Goal: Task Accomplishment & Management: Complete application form

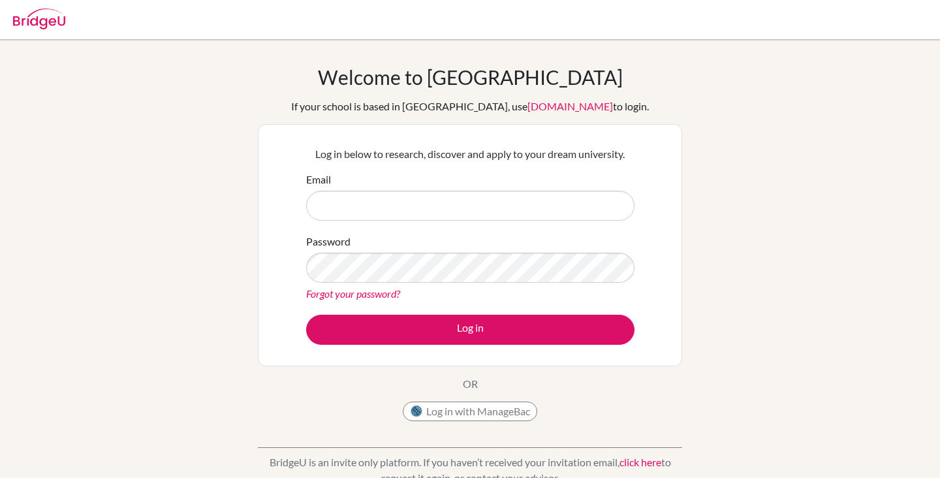
click at [373, 214] on input "Email" at bounding box center [470, 206] width 328 height 30
type input "Z"
type input "[EMAIL_ADDRESS][DOMAIN_NAME]"
click at [446, 410] on button "Log in with ManageBac" at bounding box center [470, 411] width 134 height 20
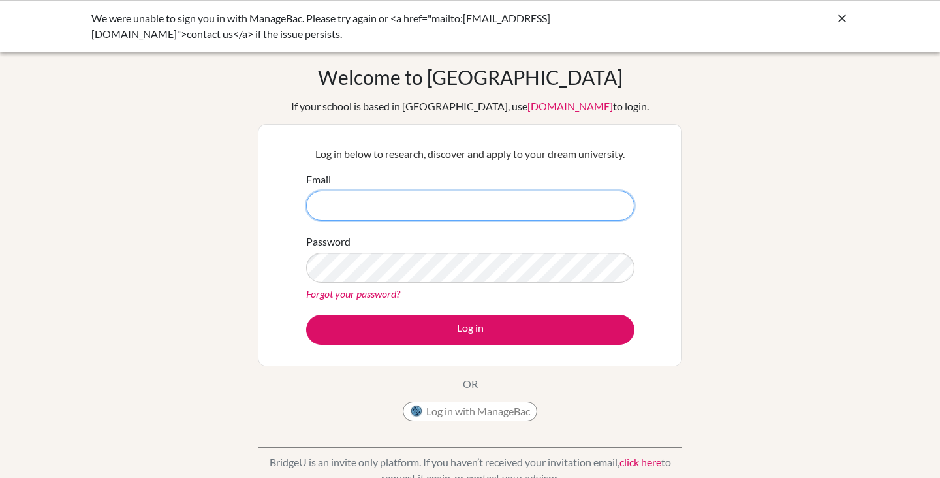
type input "[EMAIL_ADDRESS][DOMAIN_NAME]"
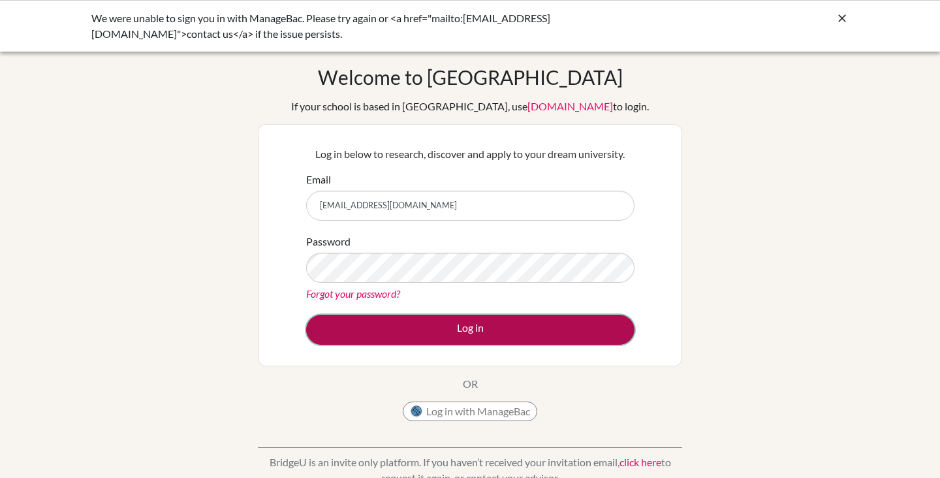
click at [430, 320] on button "Log in" at bounding box center [470, 330] width 328 height 30
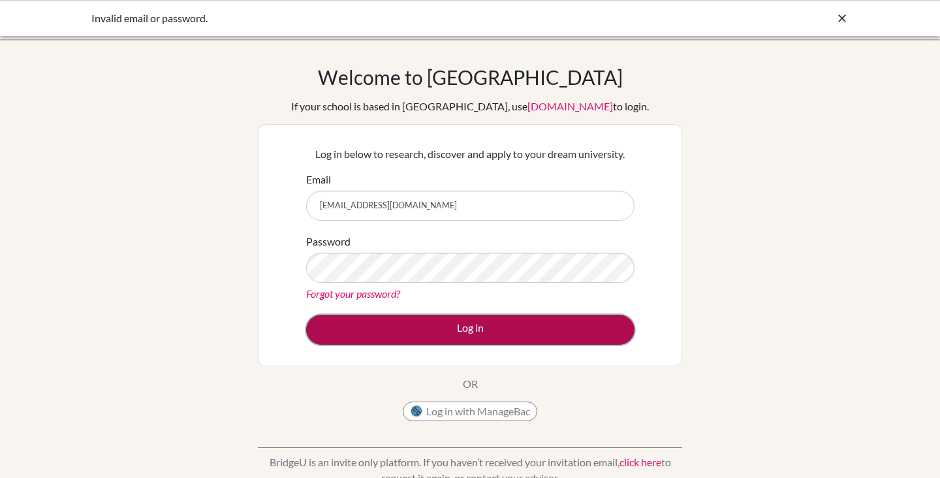
click at [522, 326] on button "Log in" at bounding box center [470, 330] width 328 height 30
click at [394, 324] on button "Log in" at bounding box center [470, 330] width 328 height 30
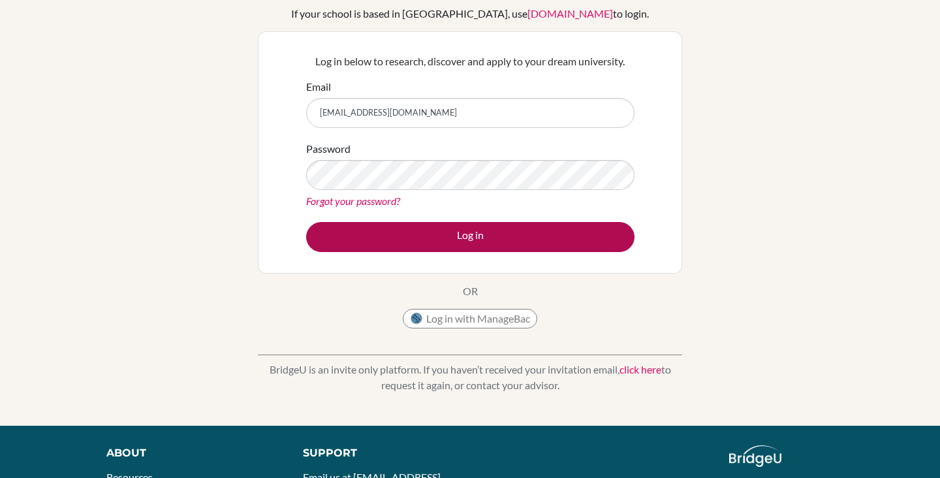
scroll to position [92, 0]
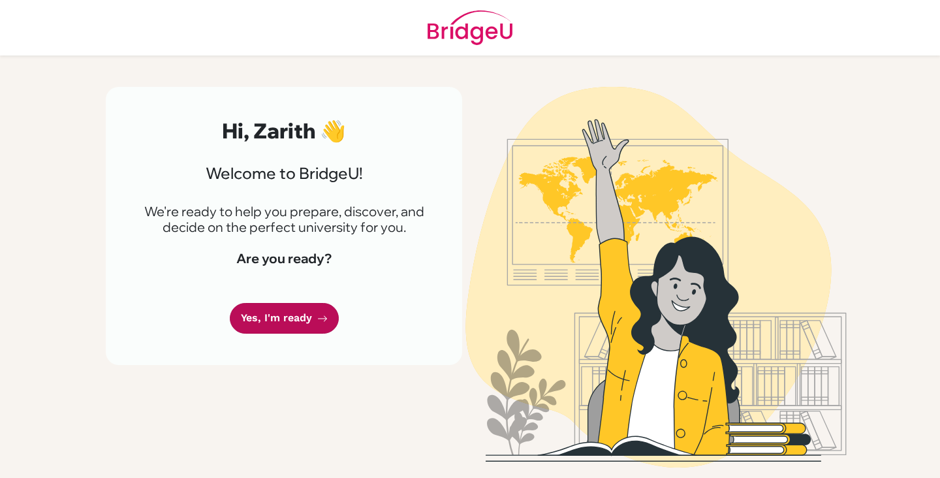
click at [311, 308] on link "Yes, I'm ready" at bounding box center [284, 318] width 109 height 31
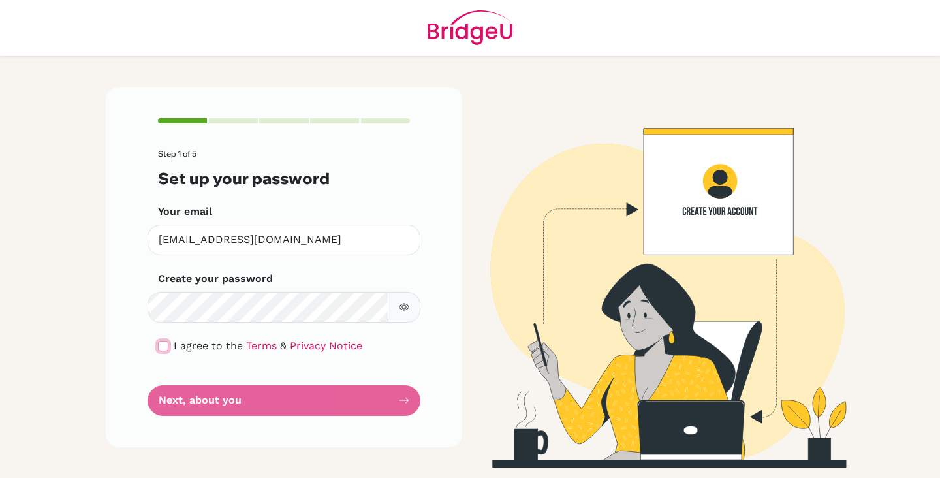
click at [164, 343] on input "checkbox" at bounding box center [163, 346] width 10 height 10
checkbox input "true"
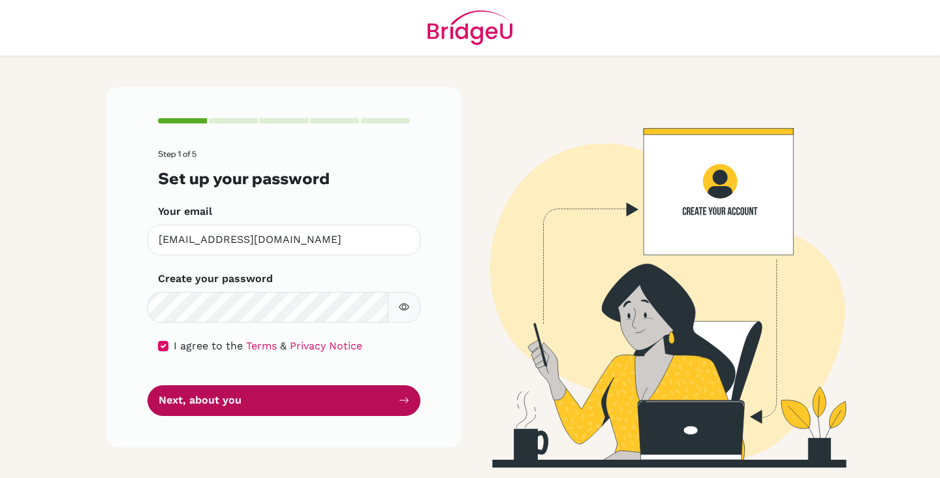
click at [239, 402] on button "Next, about you" at bounding box center [283, 400] width 273 height 31
